Goal: Task Accomplishment & Management: Use online tool/utility

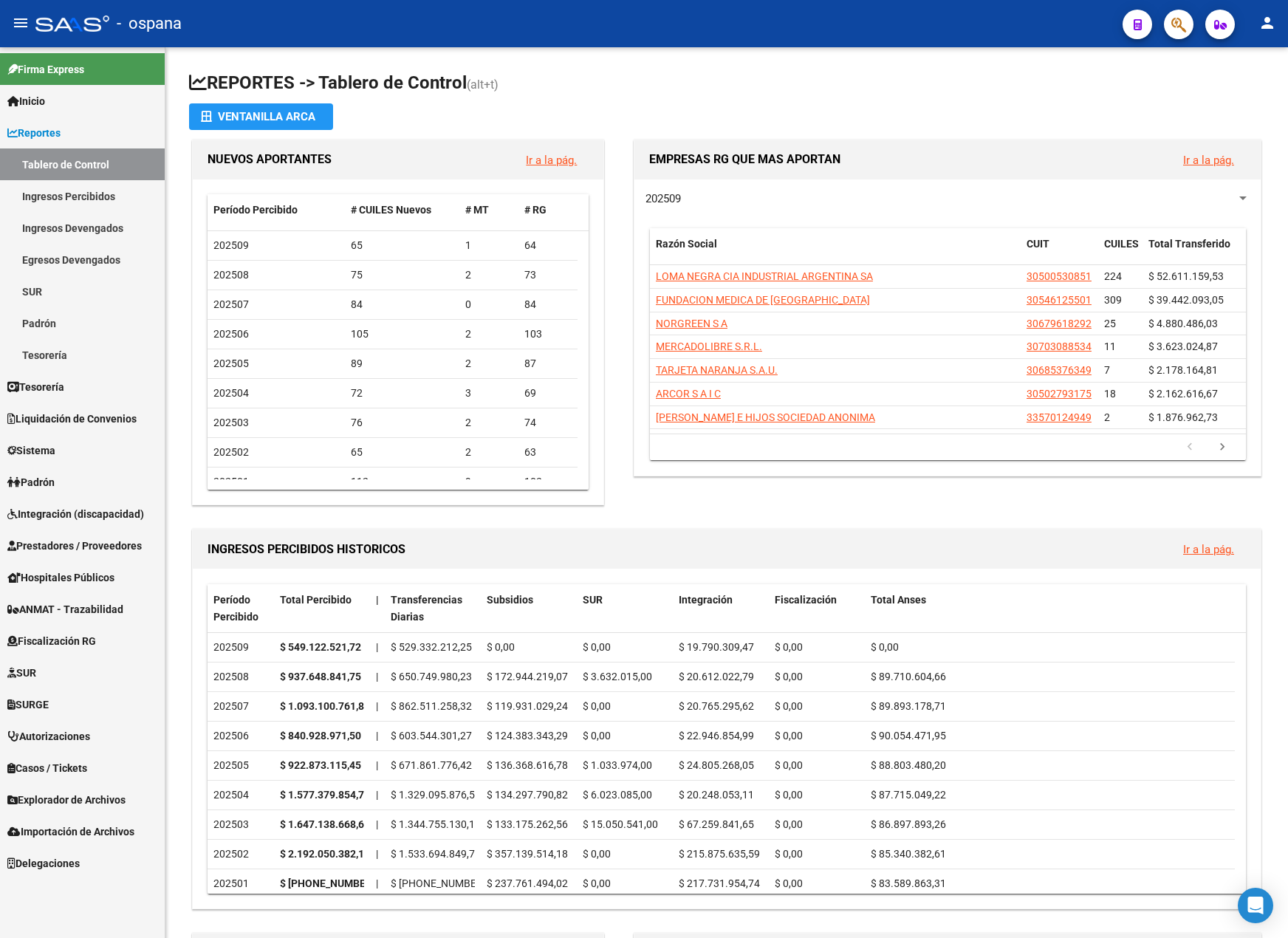
click at [62, 393] on span "Tesorería" at bounding box center [35, 387] width 57 height 17
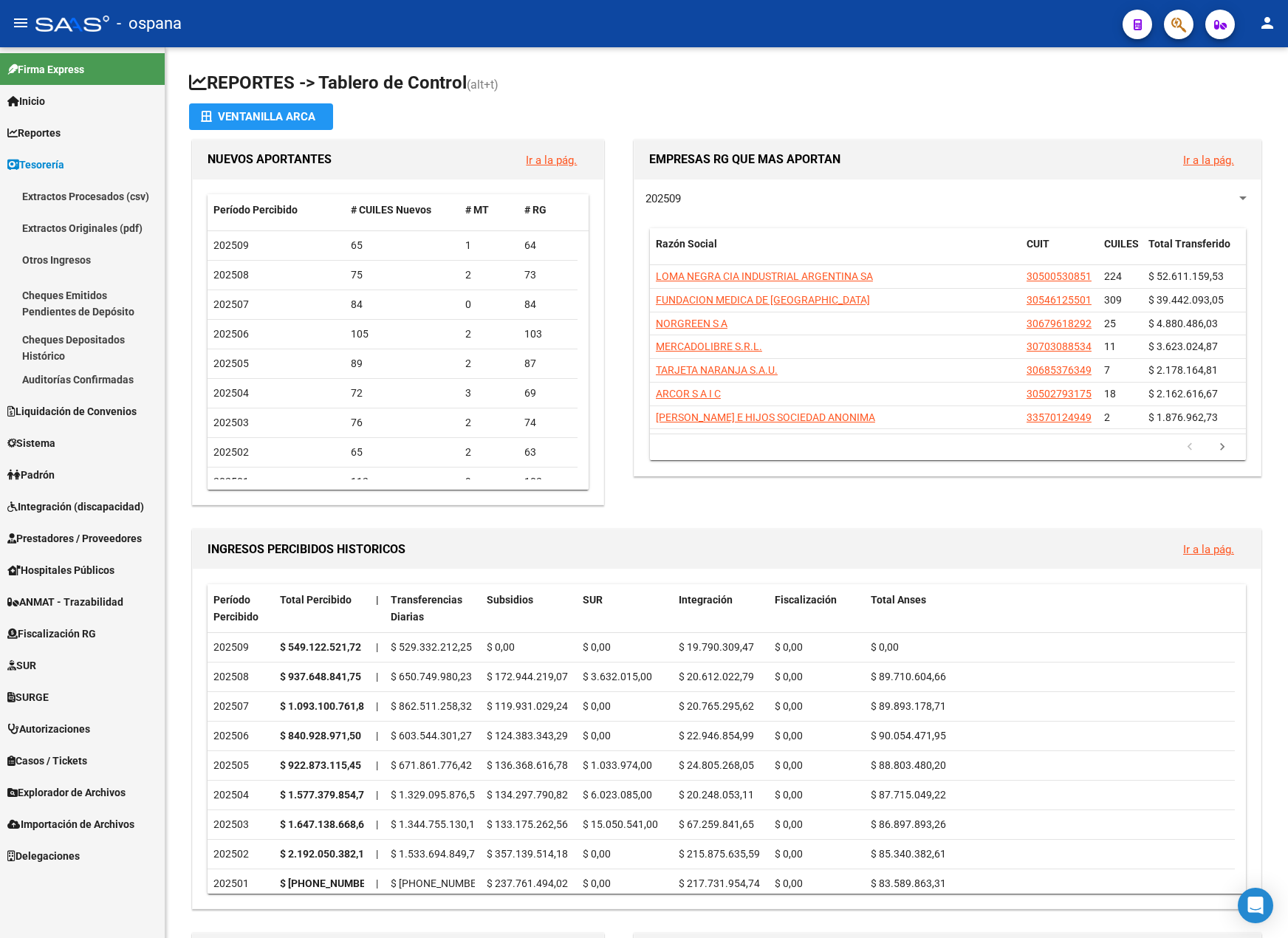
click at [105, 408] on span "Liquidación de Convenios" at bounding box center [71, 411] width 129 height 17
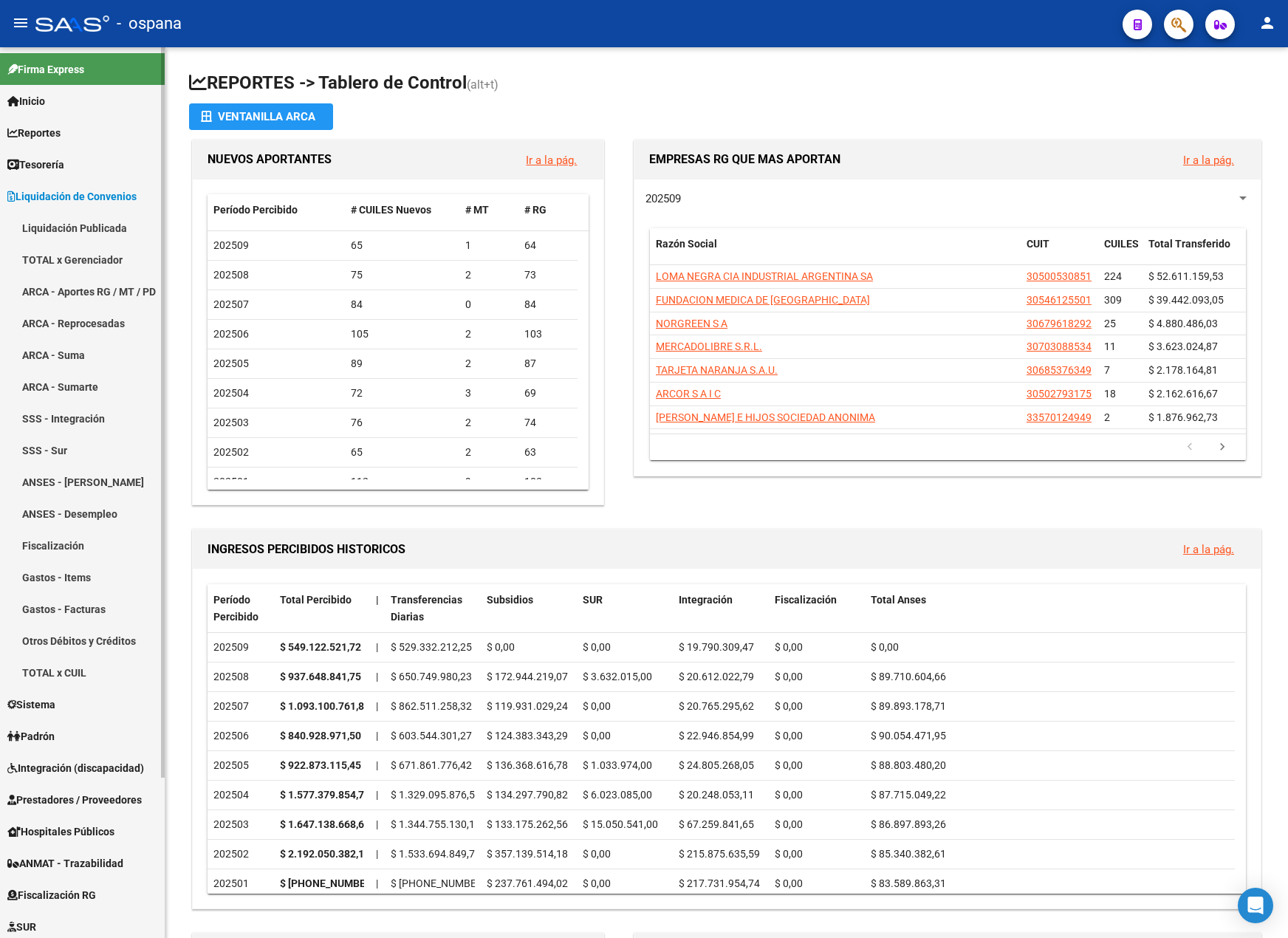
click at [89, 294] on link "ARCA - Aportes RG / MT / PD" at bounding box center [82, 291] width 165 height 31
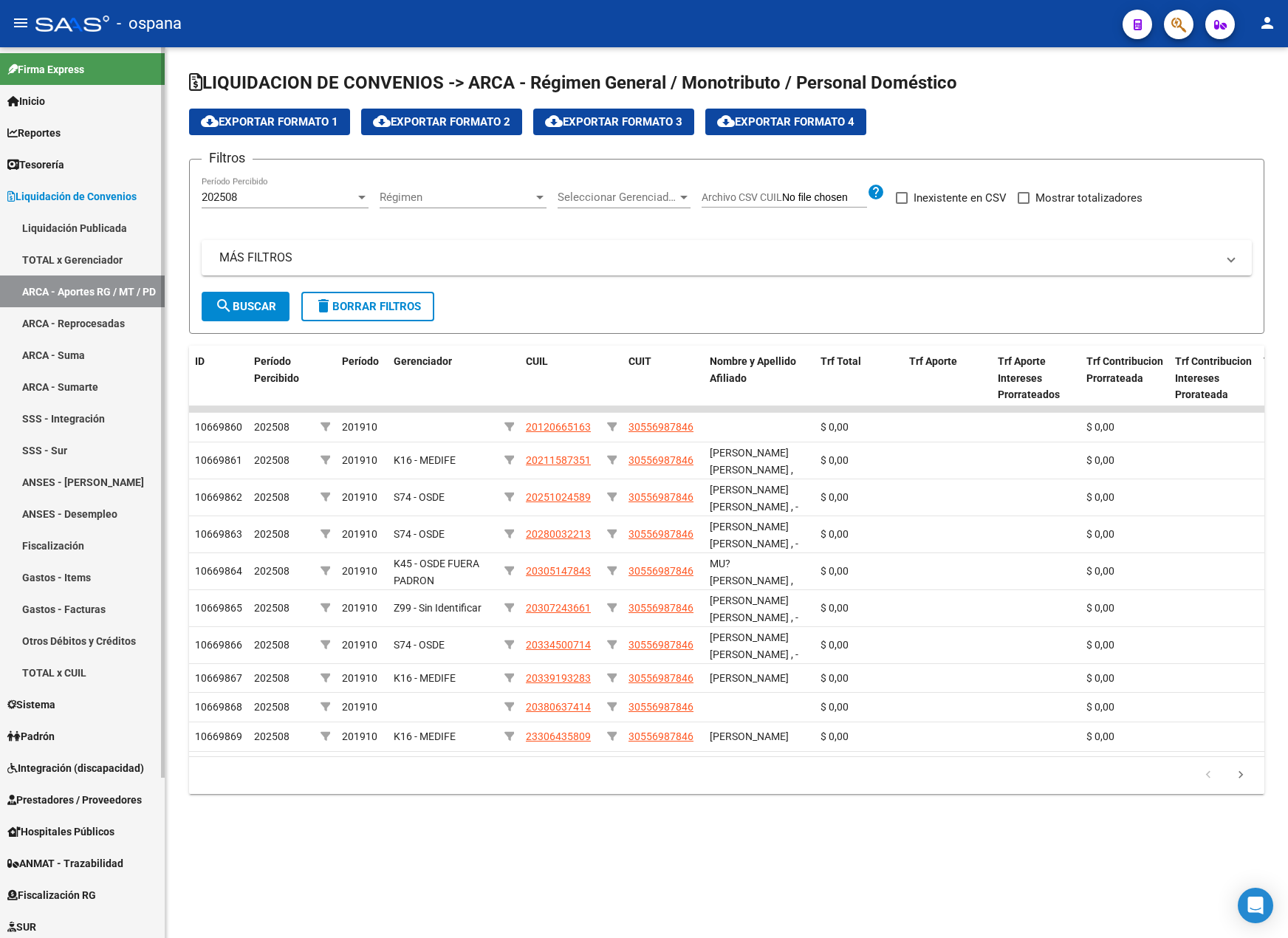
click at [128, 246] on link "TOTAL x Gerenciador" at bounding box center [82, 260] width 165 height 31
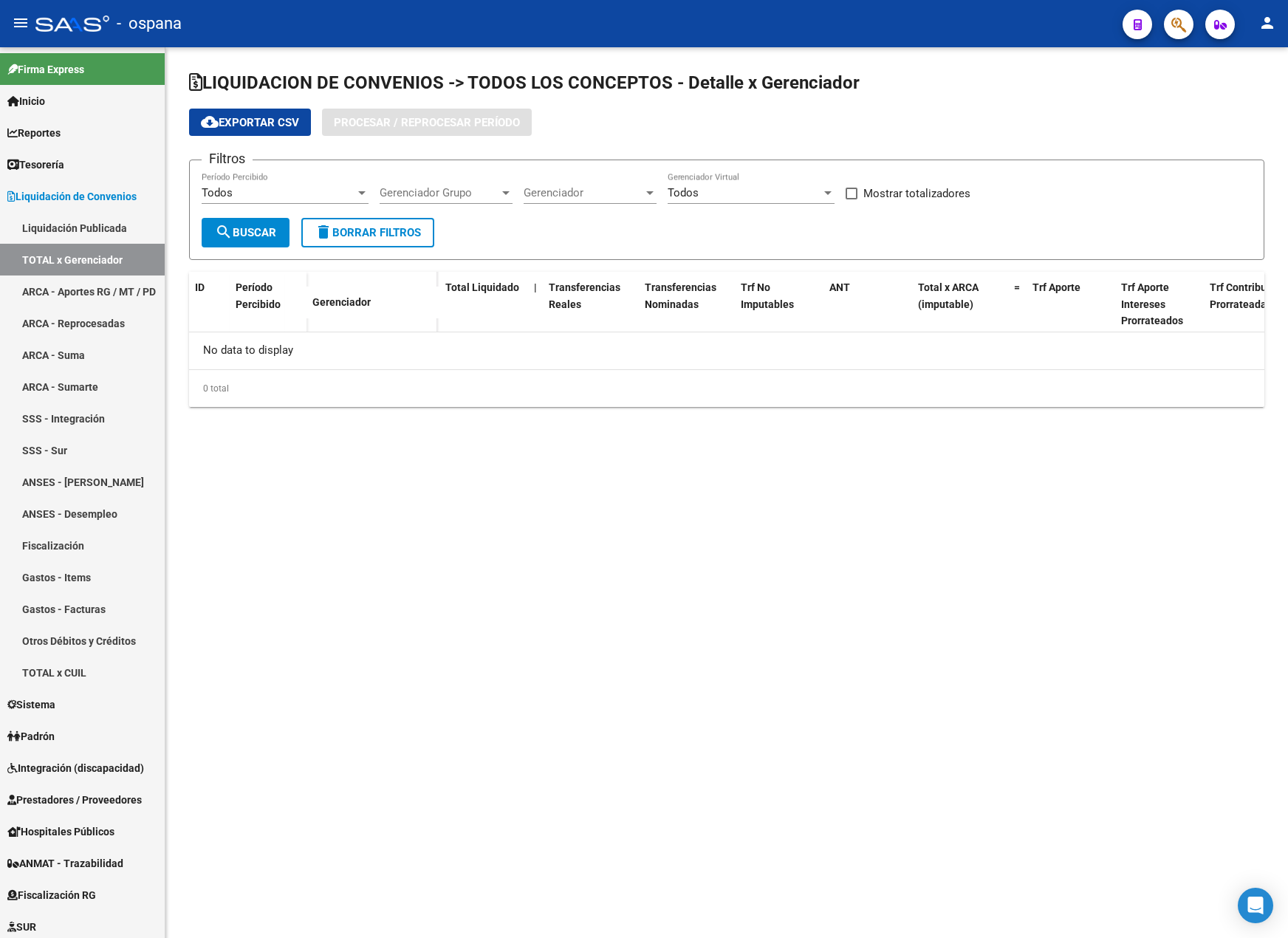
checkbox input "true"
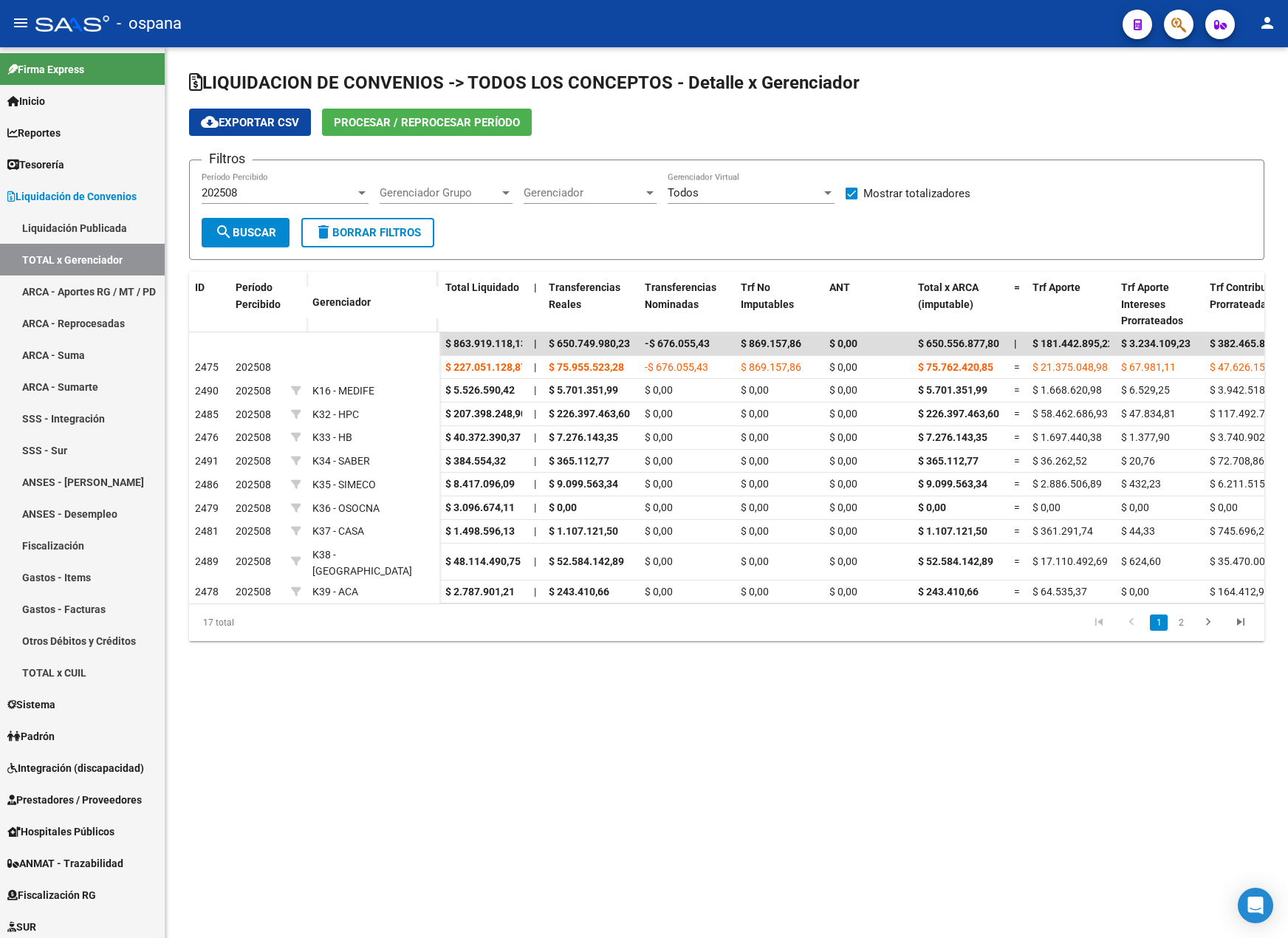
click at [410, 124] on span "Procesar / Reprocesar período" at bounding box center [427, 122] width 186 height 13
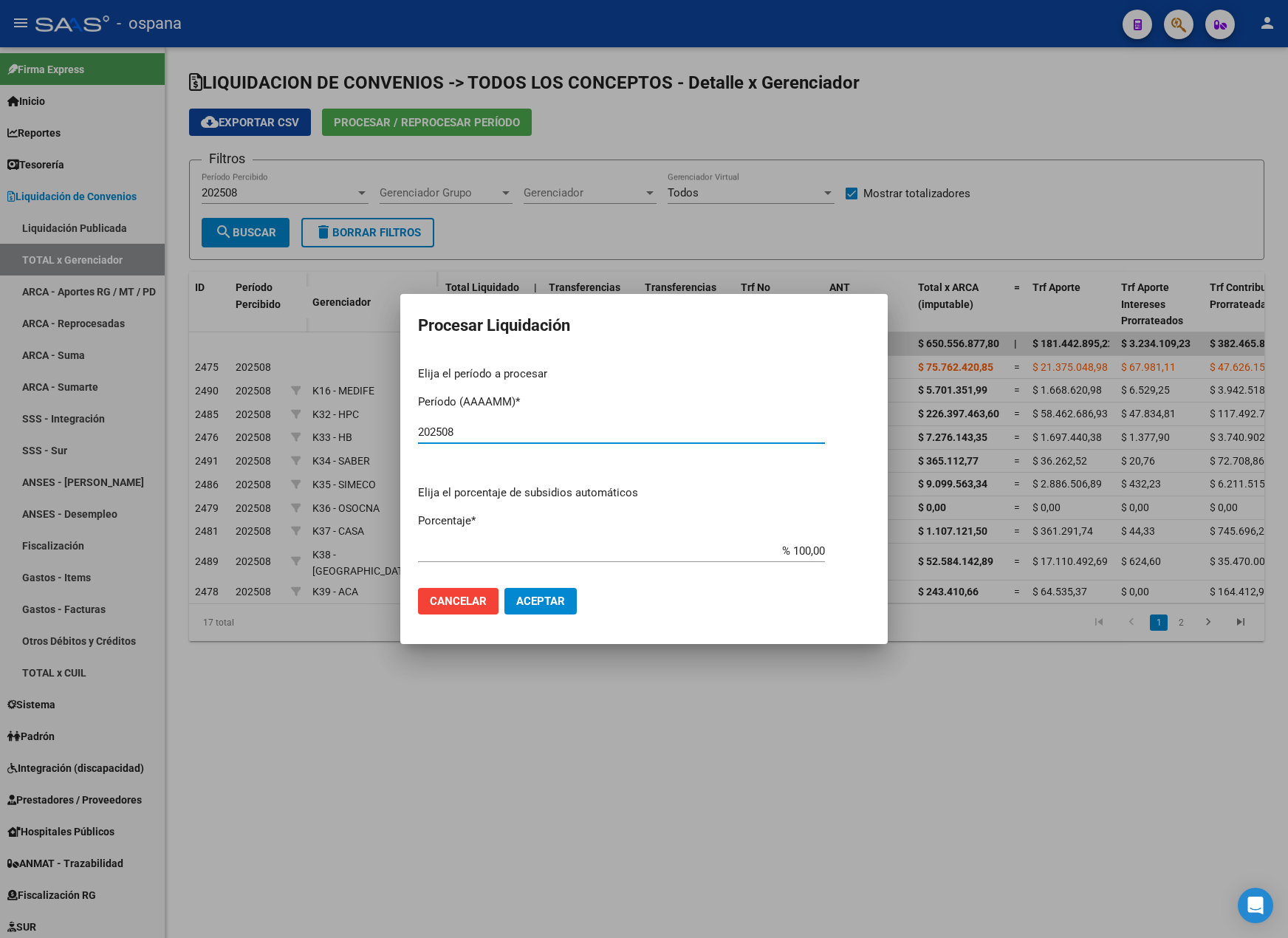
type input "202508"
click at [556, 603] on span "Aceptar" at bounding box center [541, 601] width 49 height 13
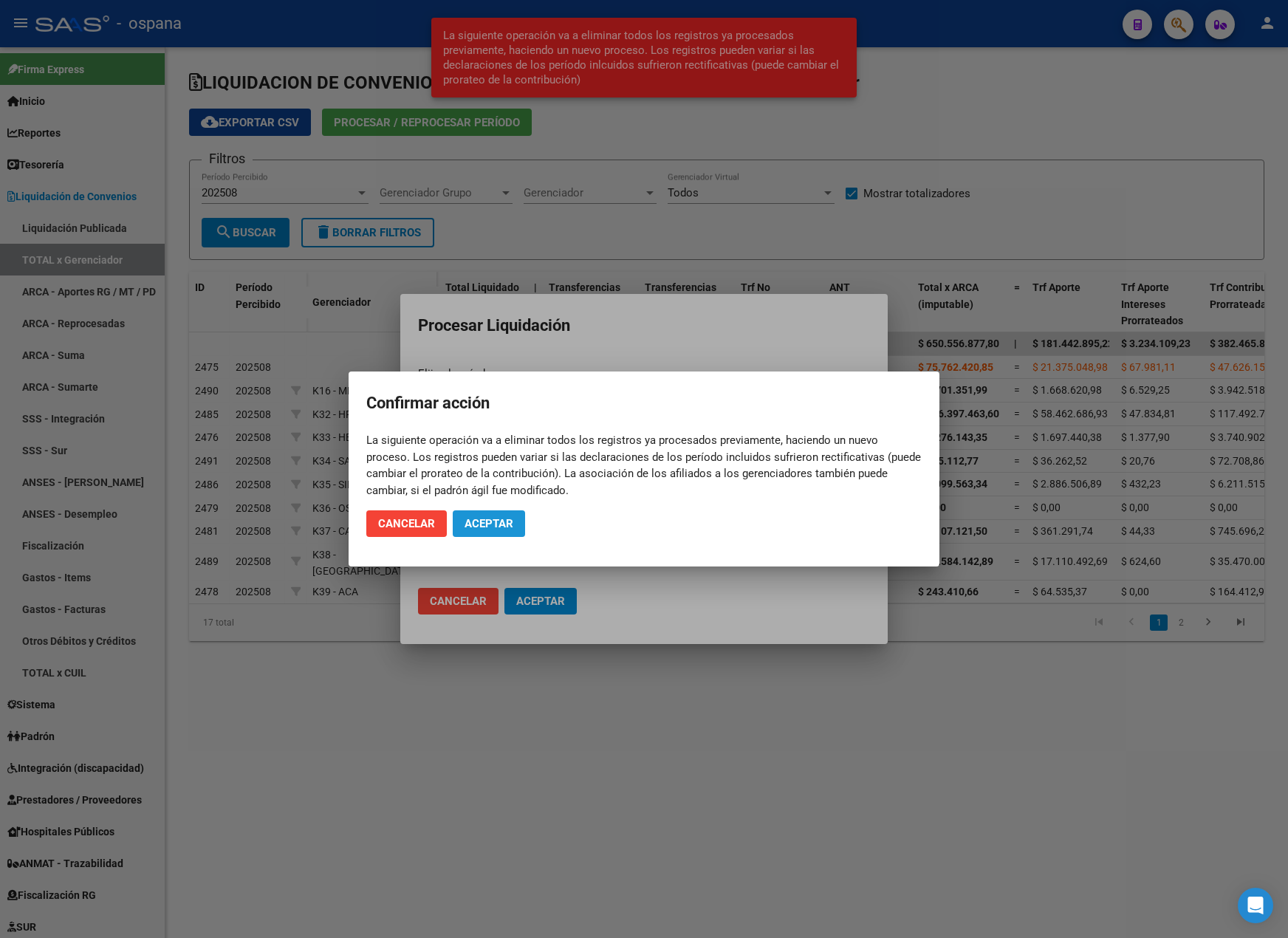
click at [489, 526] on span "Aceptar" at bounding box center [489, 523] width 49 height 13
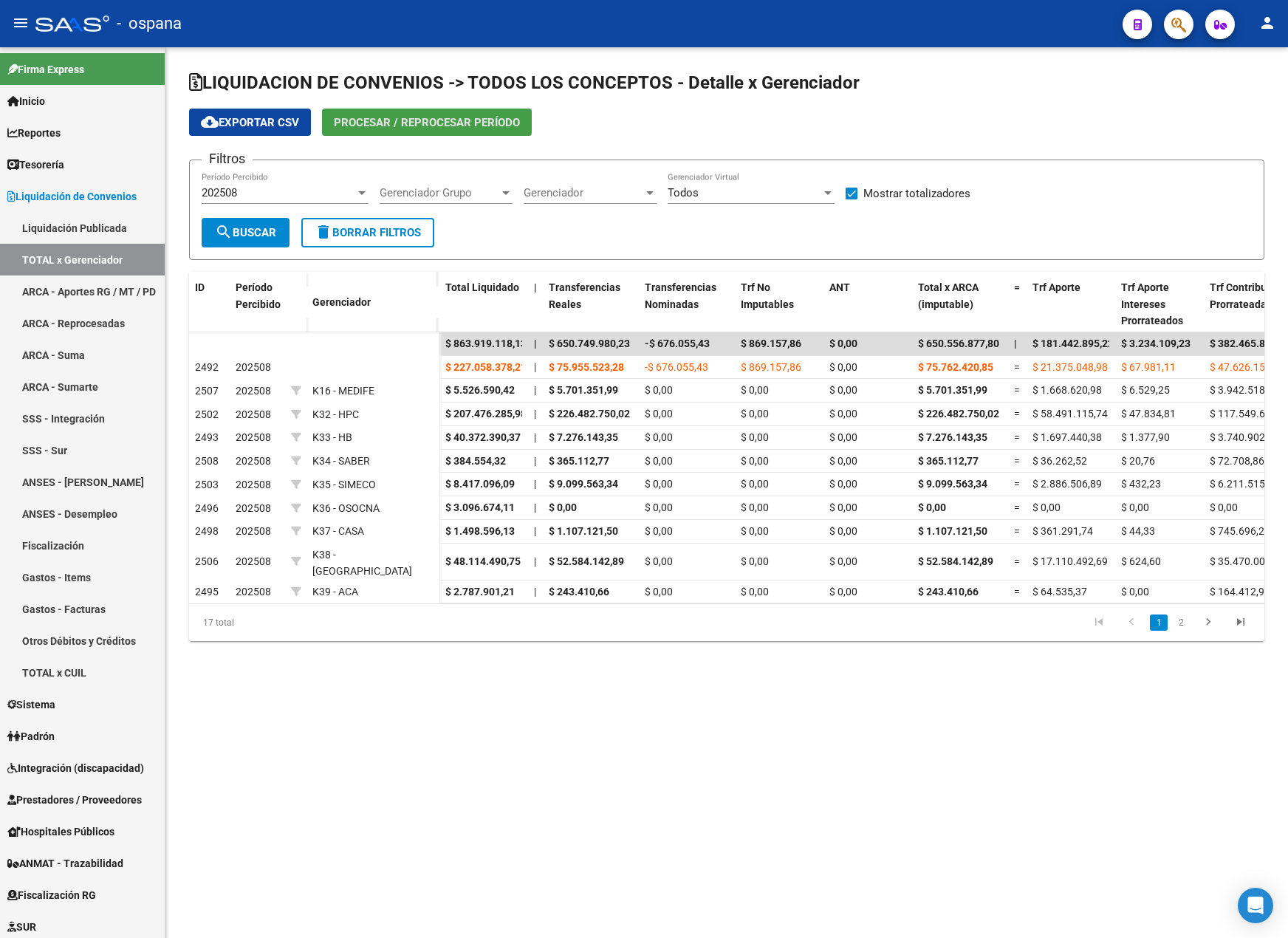
click at [373, 113] on button "Procesar / Reprocesar período" at bounding box center [427, 122] width 210 height 27
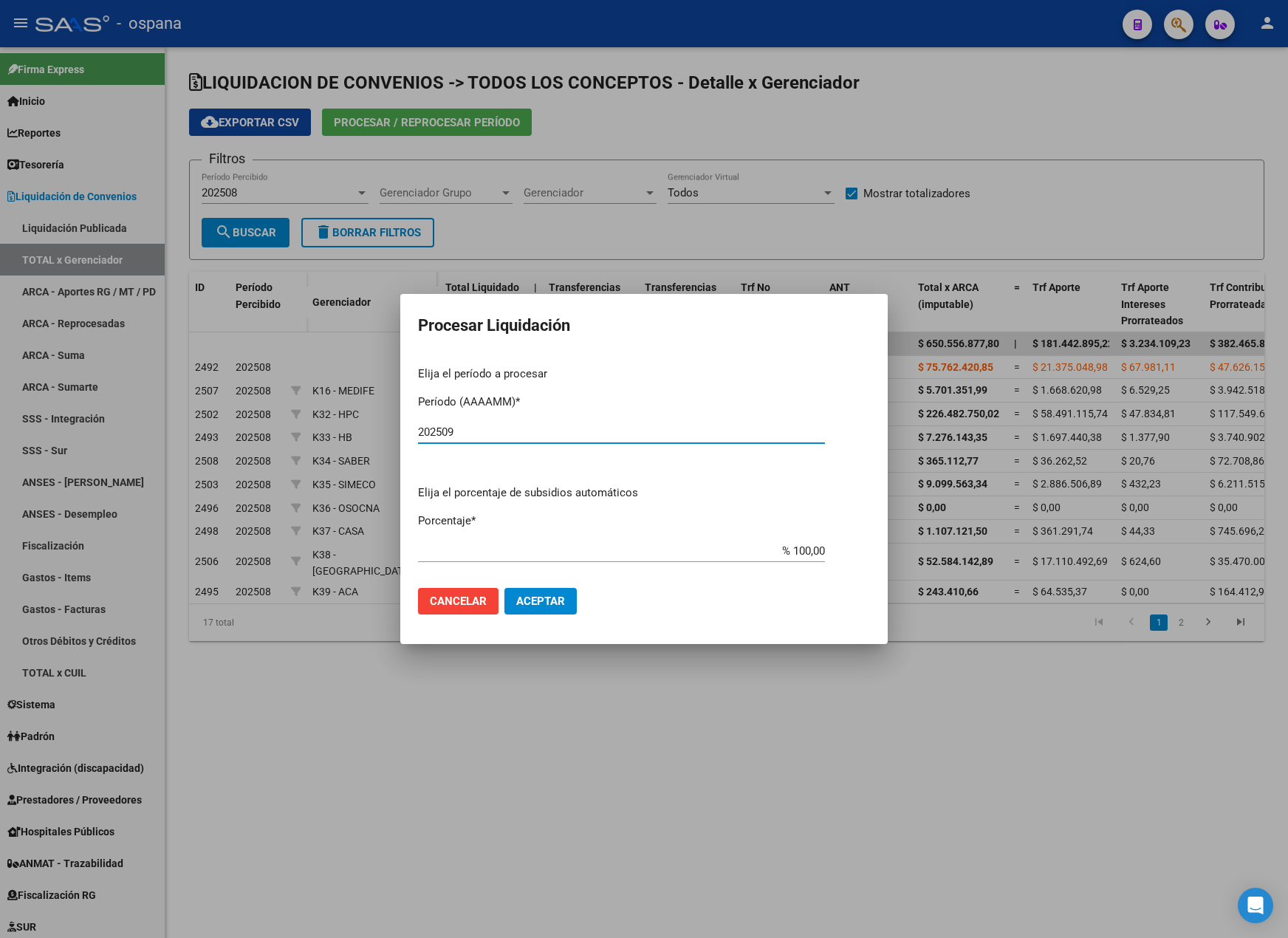
type input "202509"
click at [541, 617] on mat-dialog-actions "Cancelar Aceptar" at bounding box center [644, 601] width 452 height 51
click at [533, 599] on span "Aceptar" at bounding box center [541, 601] width 49 height 13
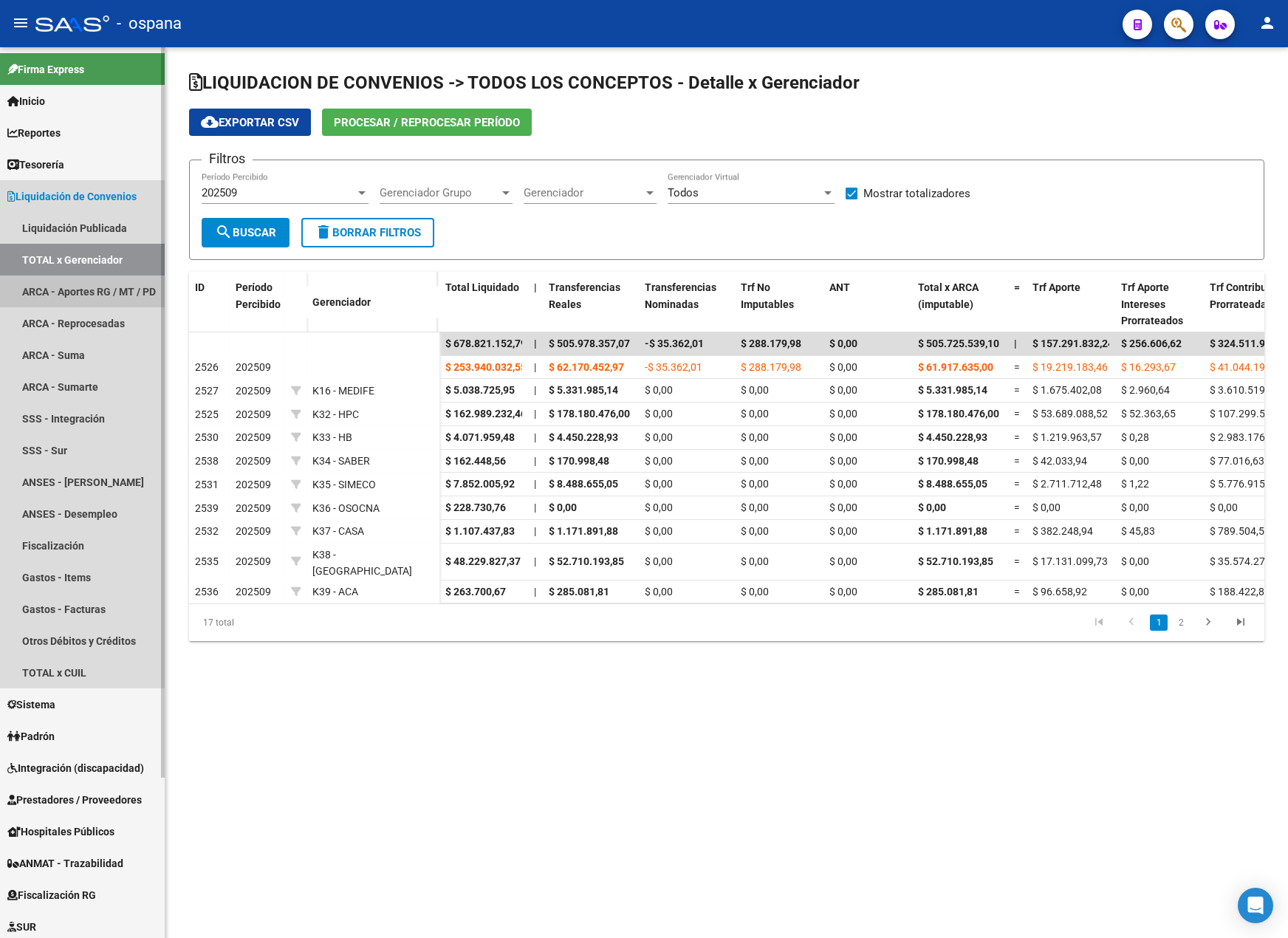
click at [102, 296] on link "ARCA - Aportes RG / MT / PD" at bounding box center [82, 291] width 165 height 31
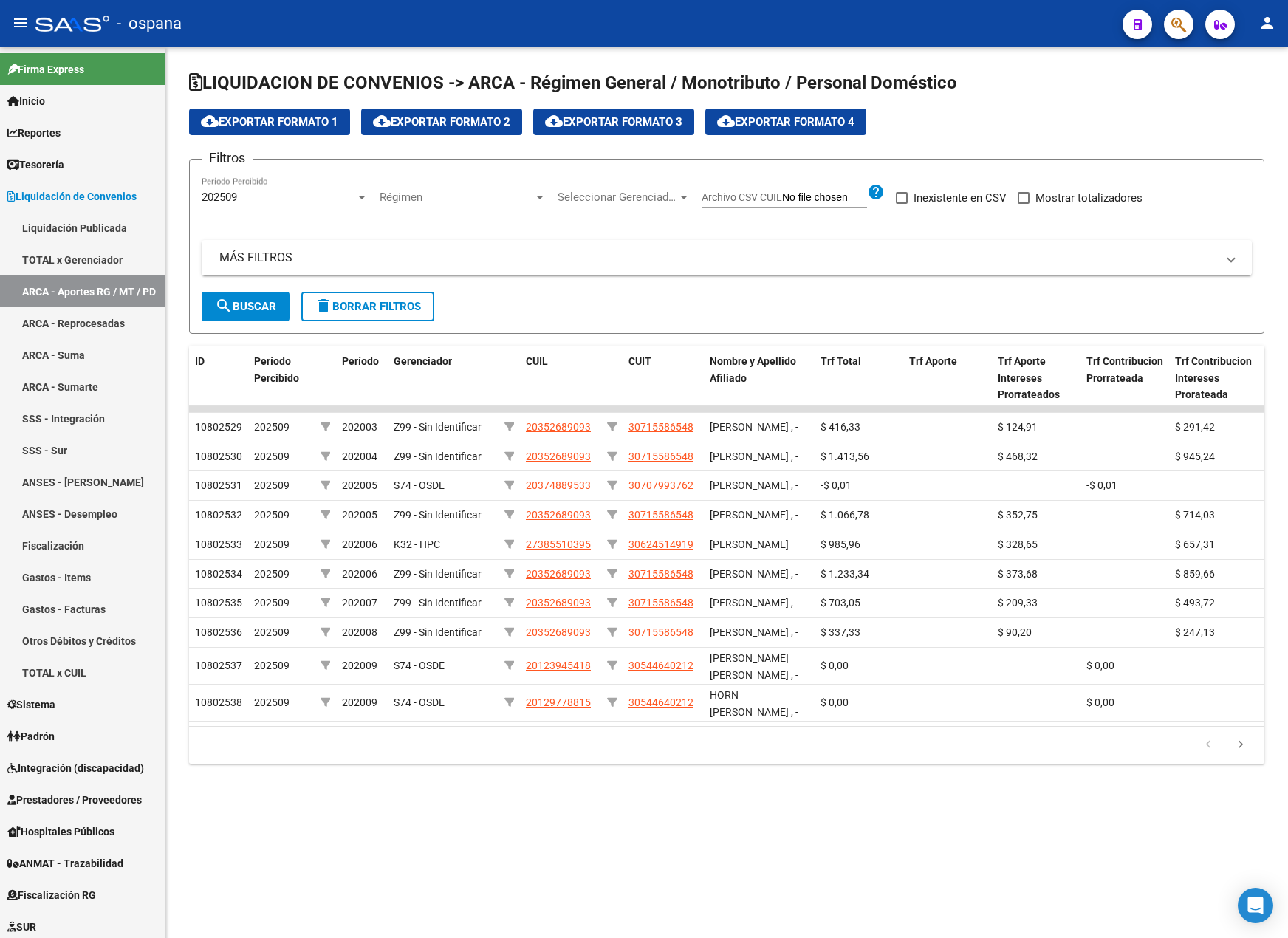
click at [606, 200] on span "Seleccionar Gerenciador" at bounding box center [617, 197] width 119 height 13
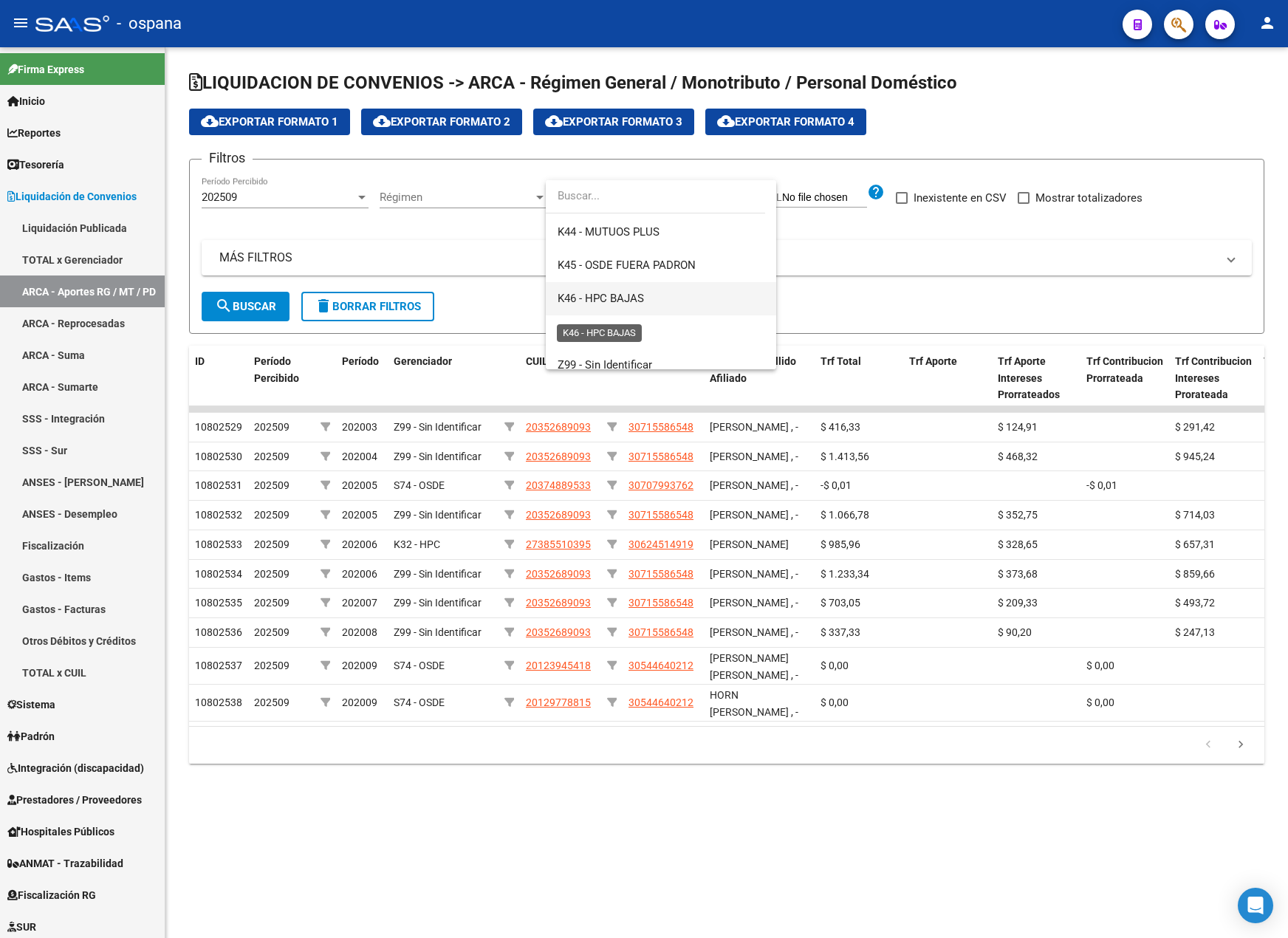
scroll to position [542, 0]
click at [626, 246] on span "K38 - [GEOGRAPHIC_DATA]" at bounding box center [624, 241] width 133 height 13
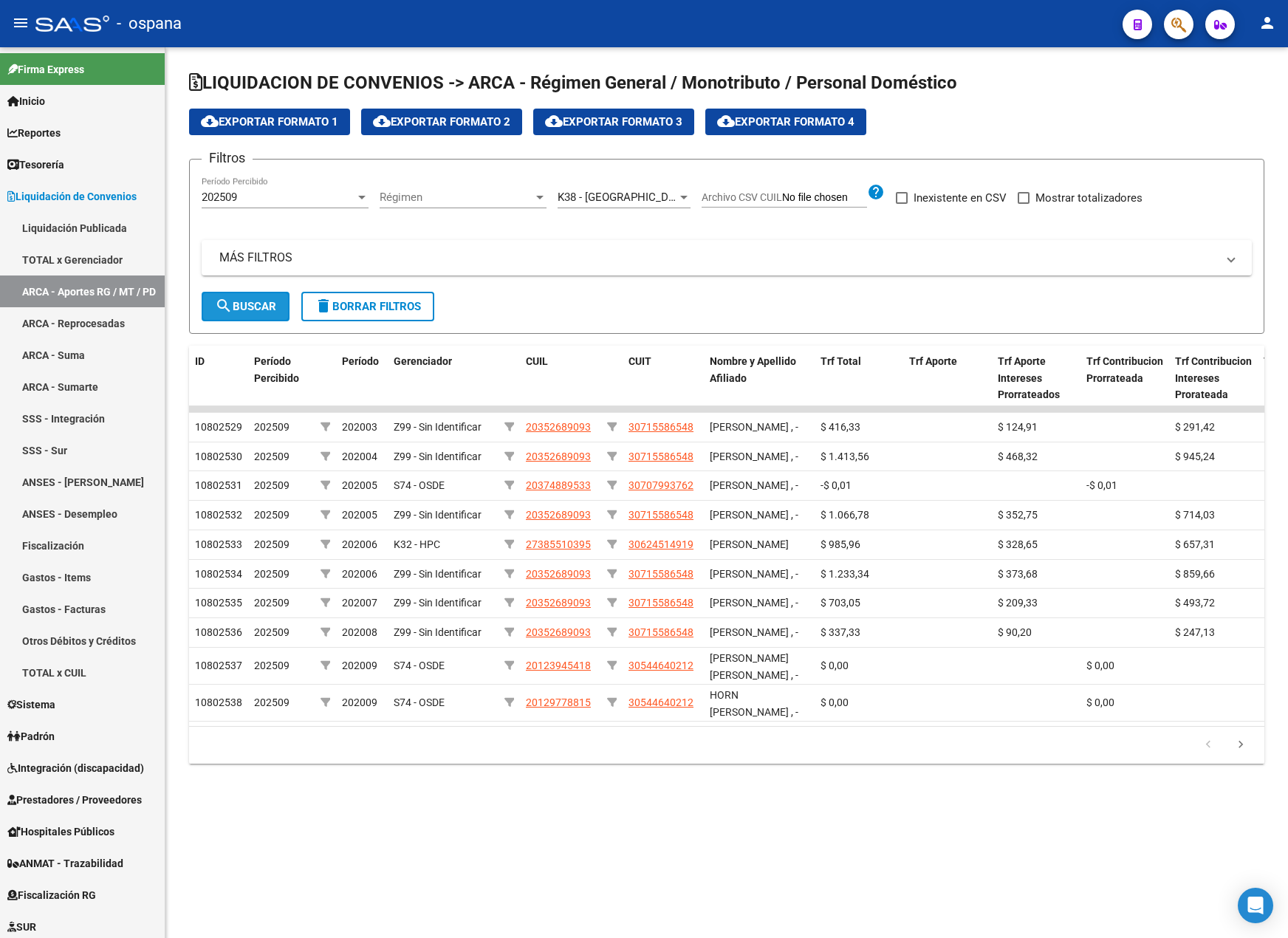
click at [260, 303] on span "search Buscar" at bounding box center [246, 306] width 61 height 13
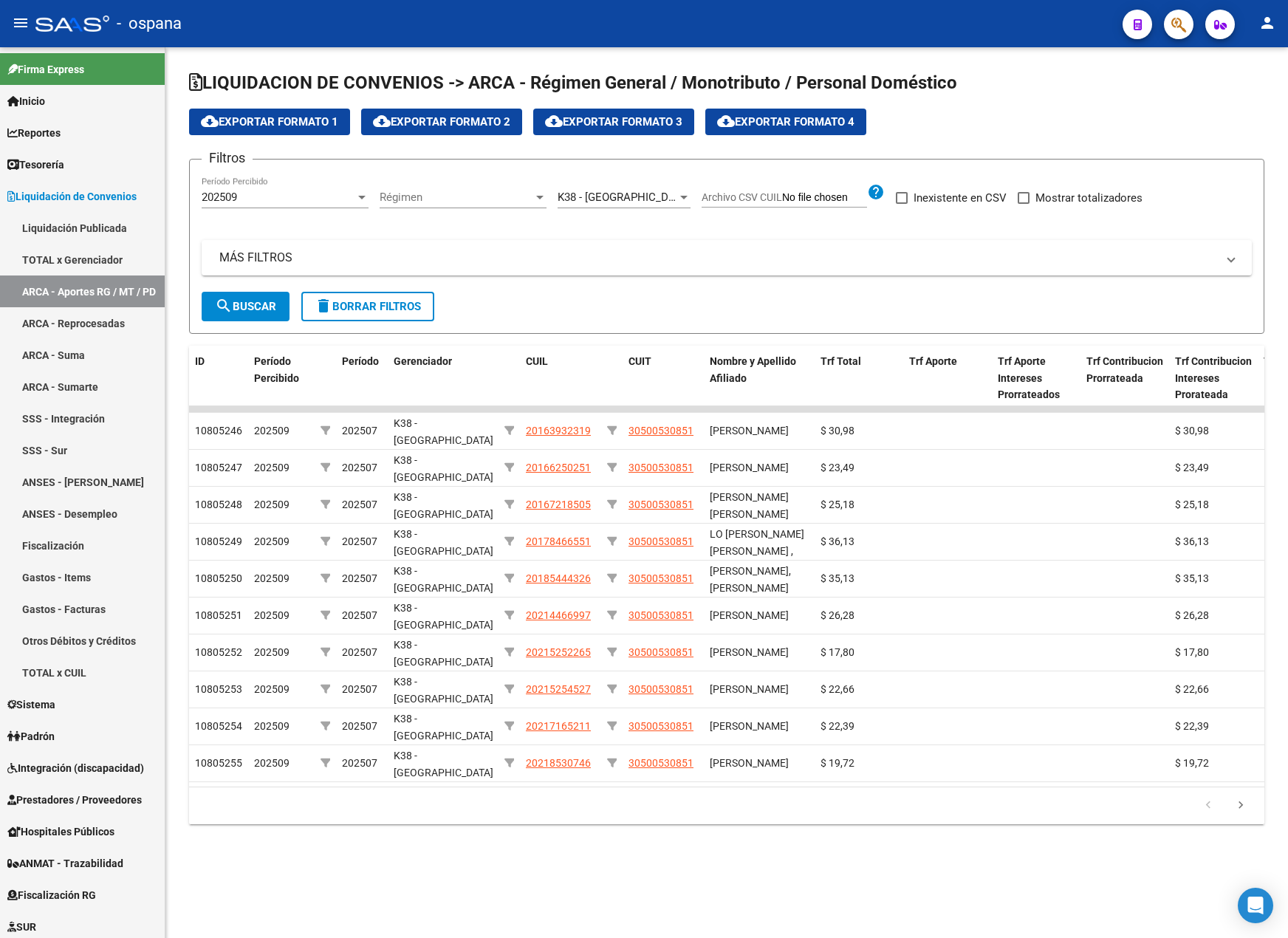
click at [797, 119] on span "cloud_download Exportar Formato 4" at bounding box center [786, 121] width 138 height 13
